Goal: Information Seeking & Learning: Find specific fact

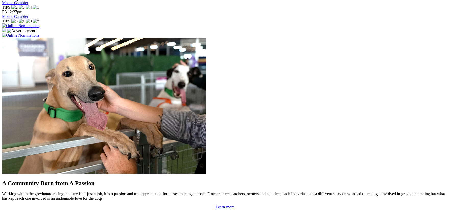
scroll to position [386, 0]
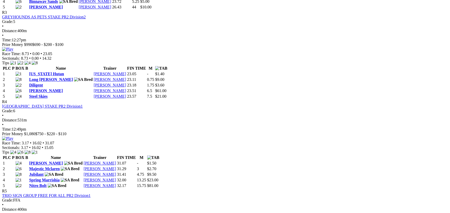
scroll to position [408, 0]
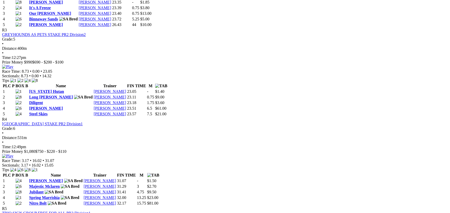
drag, startPoint x: 184, startPoint y: 92, endPoint x: 188, endPoint y: 90, distance: 4.3
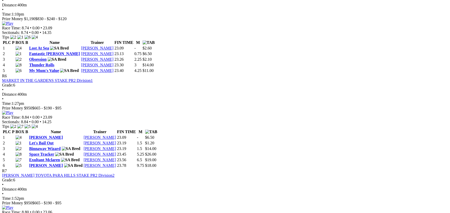
scroll to position [0, 0]
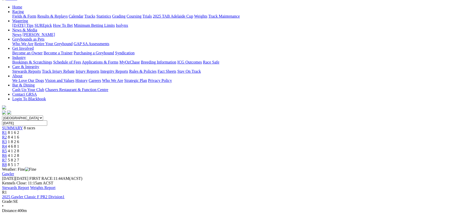
scroll to position [614, 0]
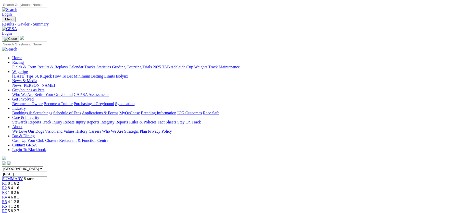
click at [111, 65] on link "Statistics" at bounding box center [104, 67] width 15 height 4
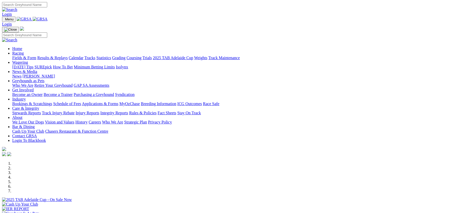
click at [128, 111] on link "Integrity Reports" at bounding box center [114, 113] width 28 height 4
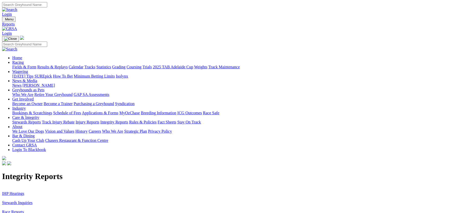
click at [24, 192] on link "IHP Hearings" at bounding box center [13, 194] width 22 height 4
click at [33, 201] on link "Stewards Inquiries" at bounding box center [17, 203] width 31 height 4
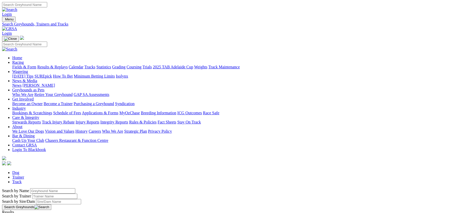
click at [77, 194] on input "Search by Trainer name" at bounding box center [54, 196] width 45 height 5
type input "[PERSON_NAME]"
click at [51, 205] on button "Search Greyhounds" at bounding box center [26, 208] width 49 height 6
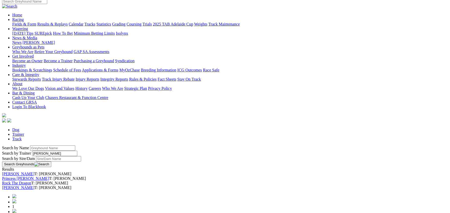
scroll to position [51, 0]
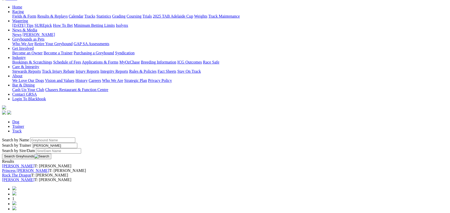
click at [34, 164] on link "[PERSON_NAME]" at bounding box center [18, 166] width 32 height 4
